Goal: Task Accomplishment & Management: Use online tool/utility

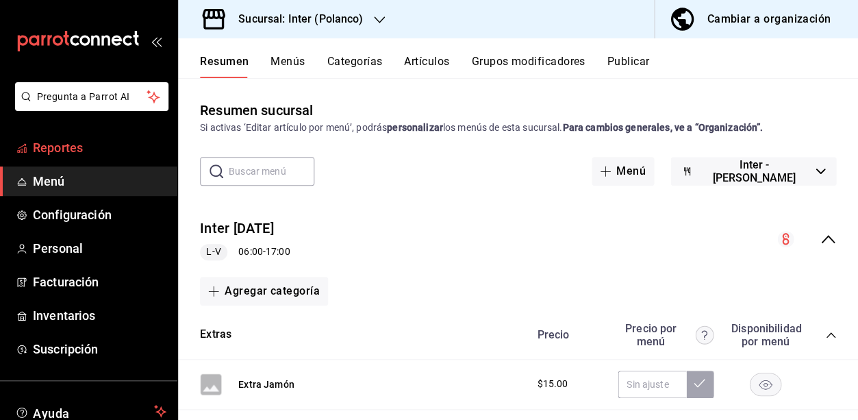
click at [81, 147] on span "Reportes" at bounding box center [100, 147] width 134 height 18
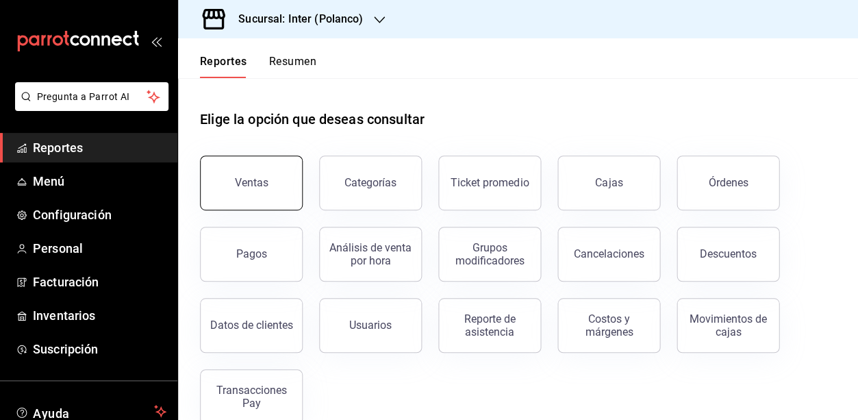
click at [267, 168] on button "Ventas" at bounding box center [251, 182] width 103 height 55
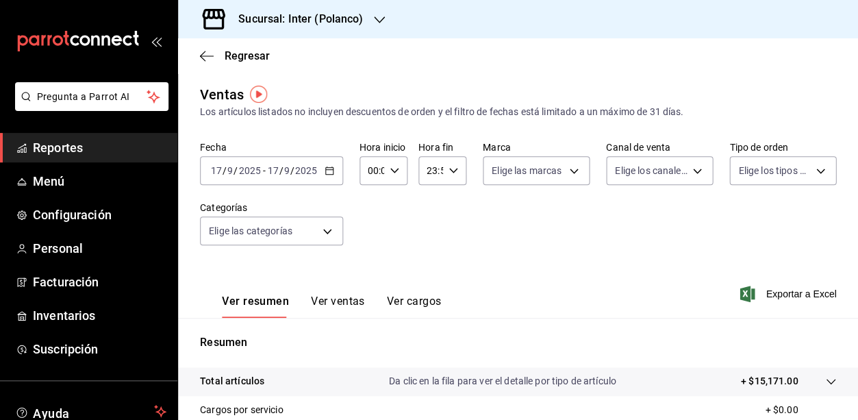
click at [329, 160] on div "[DATE] [DATE] - [DATE] [DATE]" at bounding box center [271, 170] width 143 height 29
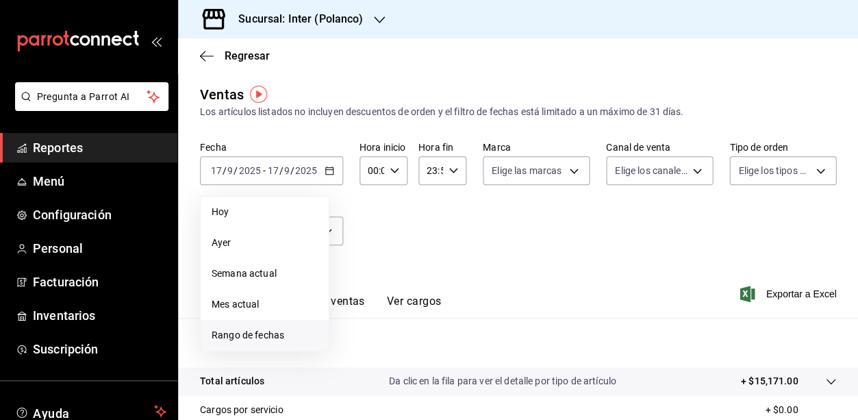
click at [288, 341] on li "Rango de fechas" at bounding box center [265, 335] width 128 height 31
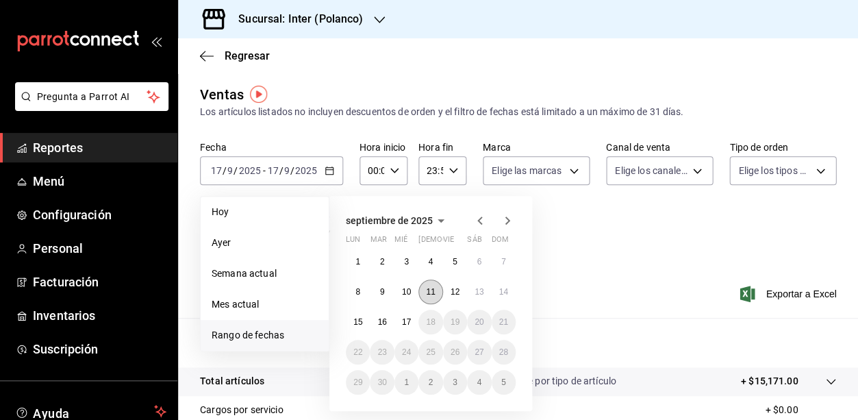
click at [433, 287] on abbr "11" at bounding box center [430, 292] width 9 height 10
click at [405, 322] on abbr "17" at bounding box center [406, 322] width 9 height 10
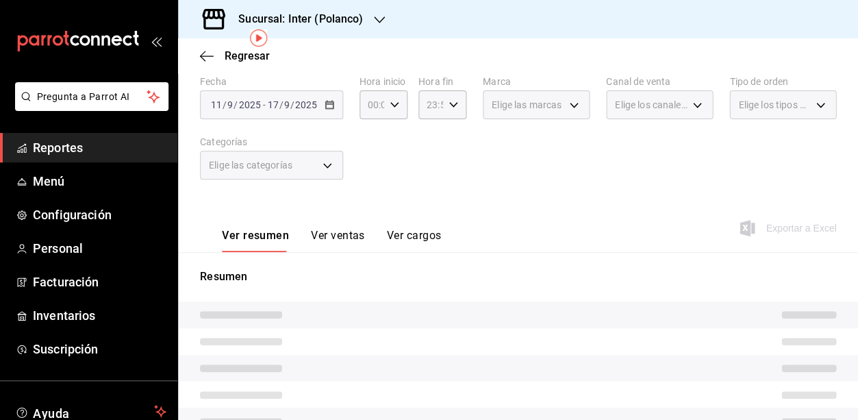
scroll to position [71, 0]
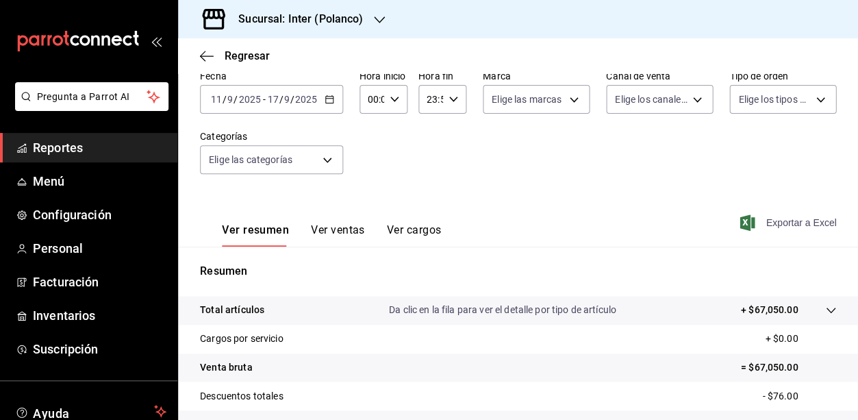
click at [757, 220] on span "Exportar a Excel" at bounding box center [789, 222] width 94 height 16
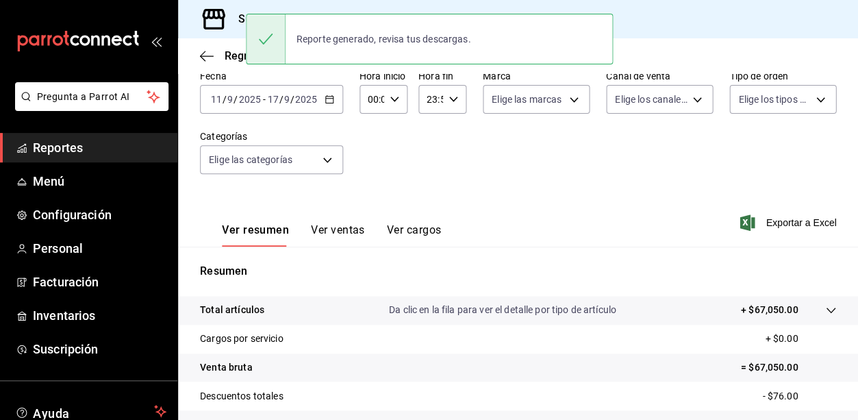
click at [578, 147] on div "Fecha [DATE] [DATE] - [DATE] [DATE] Hora inicio 00:00 Hora inicio Hora fin 23:5…" at bounding box center [518, 130] width 636 height 121
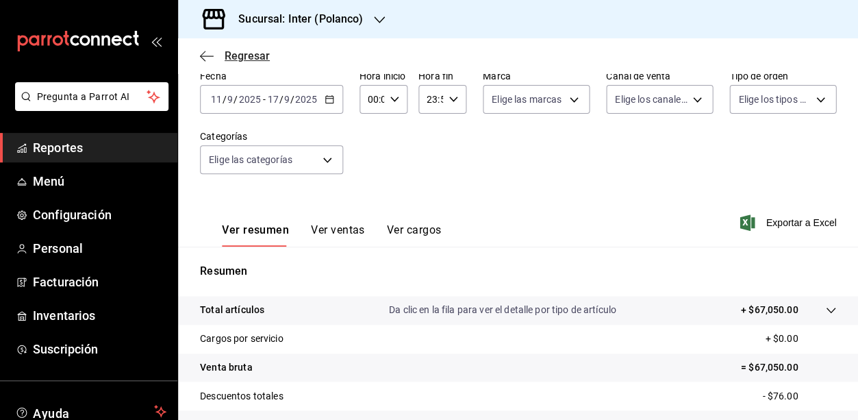
click at [261, 53] on span "Regresar" at bounding box center [247, 55] width 45 height 13
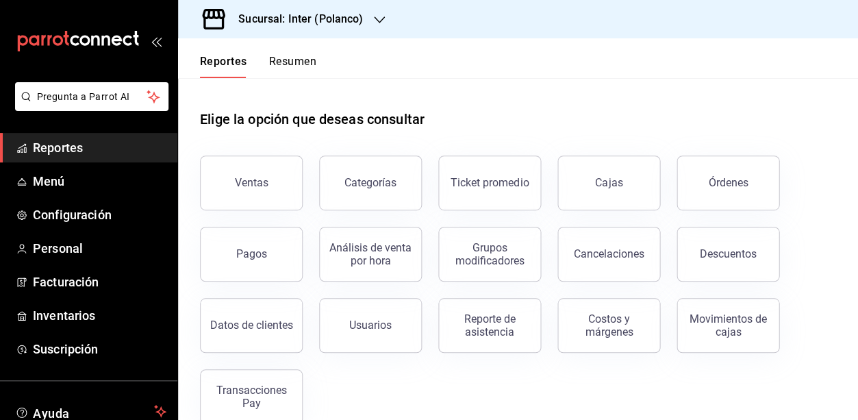
click at [591, 147] on div "Cajas" at bounding box center [600, 174] width 119 height 71
click at [644, 112] on div "Elige la opción que deseas consultar" at bounding box center [518, 108] width 636 height 61
click at [552, 110] on div "Elige la opción que deseas consultar" at bounding box center [518, 108] width 636 height 61
